Goal: Information Seeking & Learning: Learn about a topic

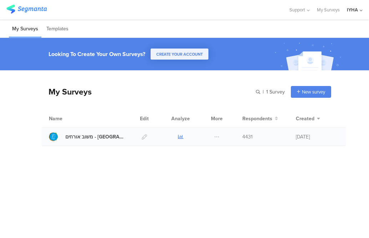
click at [180, 139] on icon at bounding box center [180, 136] width 5 height 5
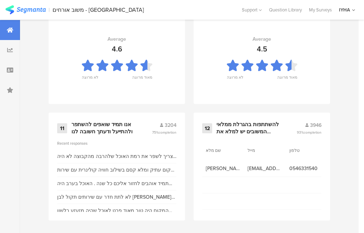
scroll to position [829, 0]
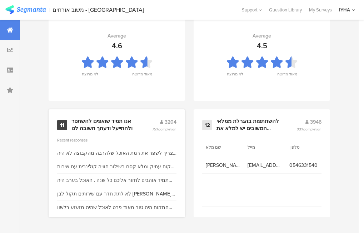
click at [147, 148] on div "צריך לשפר את רמת האוכל שלהרבה מהקבוצה לא היה אכיל. לא יכול להיות שבשביל חופשה א…" at bounding box center [116, 153] width 119 height 14
click at [106, 128] on div "אנו תמיד שואפים להשתפר ולהתייעל ודעתך חשובה לנו" at bounding box center [102, 125] width 63 height 14
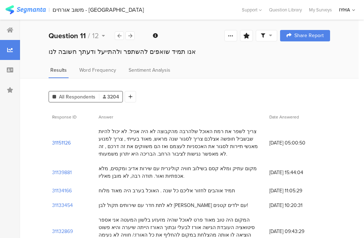
click at [62, 141] on section "31151126" at bounding box center [61, 142] width 19 height 7
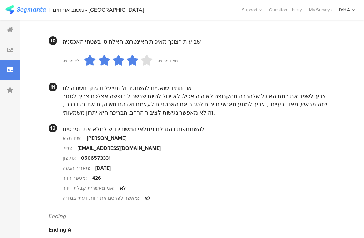
scroll to position [724, 0]
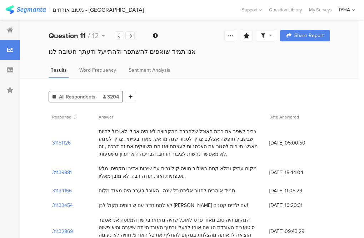
click at [69, 174] on section "31139881" at bounding box center [62, 172] width 20 height 7
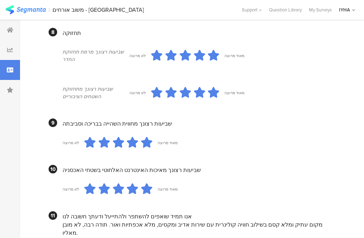
scroll to position [673, 0]
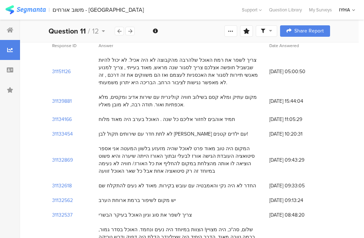
scroll to position [107, 0]
